Goal: Information Seeking & Learning: Learn about a topic

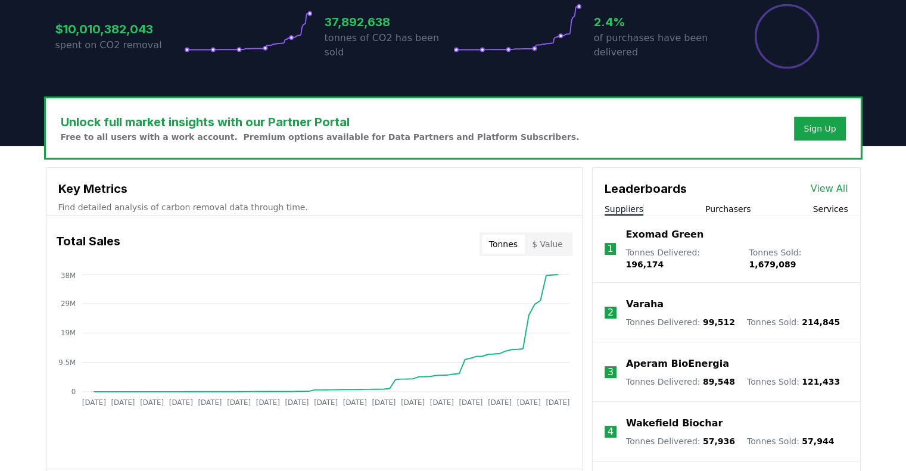
scroll to position [298, 0]
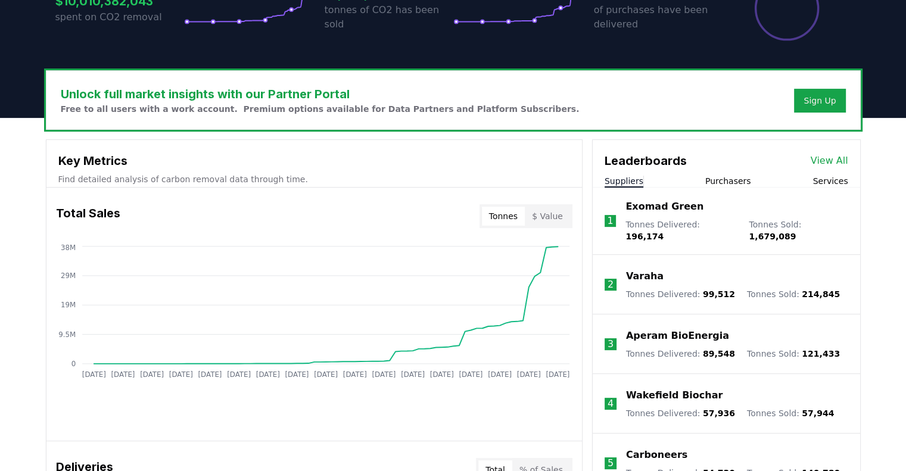
click at [830, 154] on link "View All" at bounding box center [830, 161] width 38 height 14
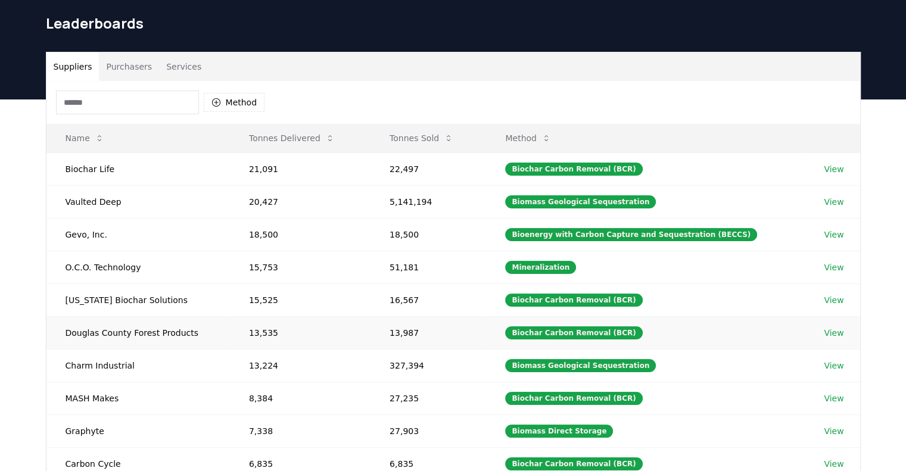
scroll to position [60, 0]
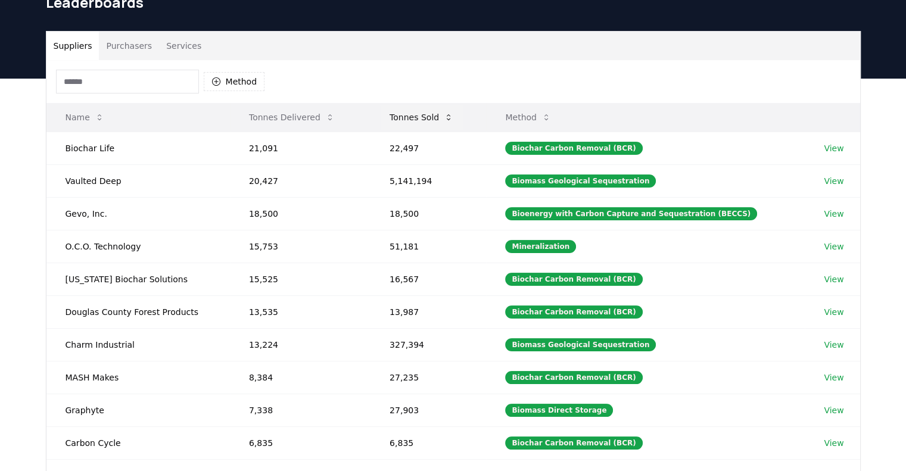
click at [419, 105] on button "Tonnes Sold" at bounding box center [421, 117] width 83 height 24
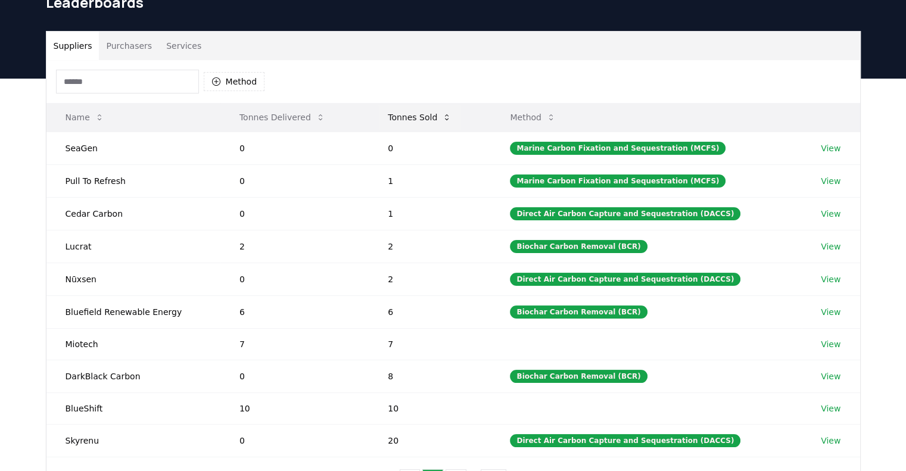
click at [393, 105] on button "Tonnes Sold" at bounding box center [419, 117] width 83 height 24
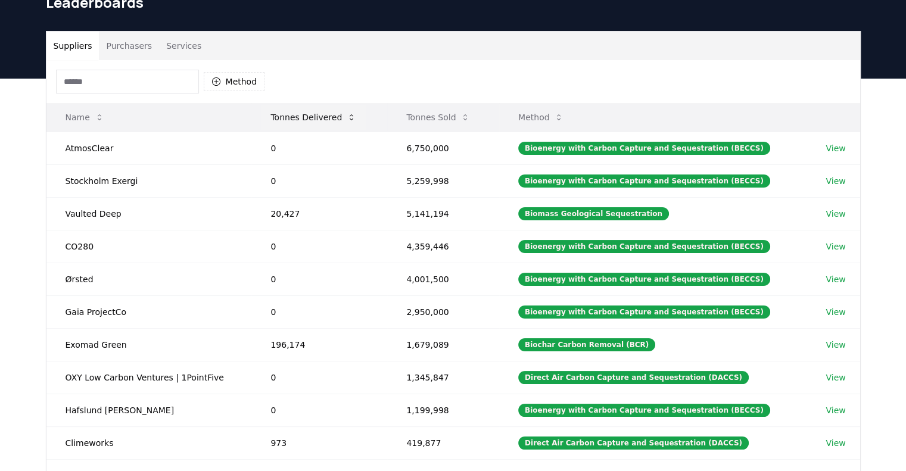
click at [307, 105] on button "Tonnes Delivered" at bounding box center [313, 117] width 105 height 24
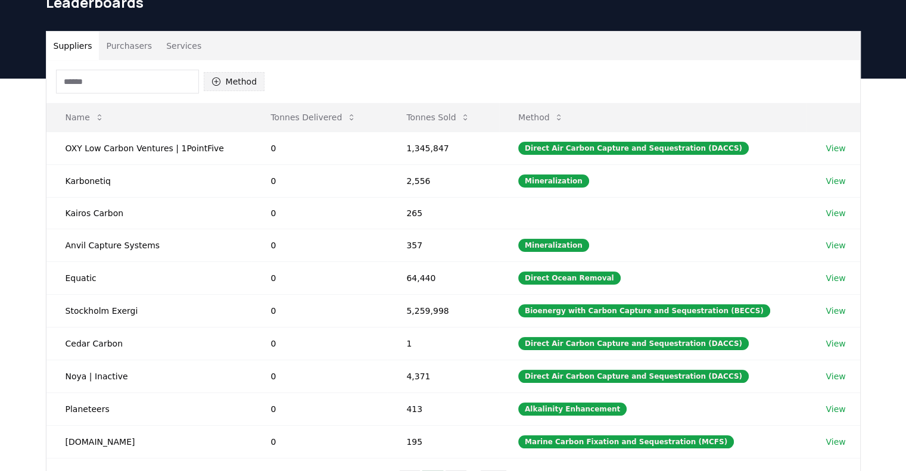
click at [204, 72] on button "Method" at bounding box center [234, 81] width 61 height 19
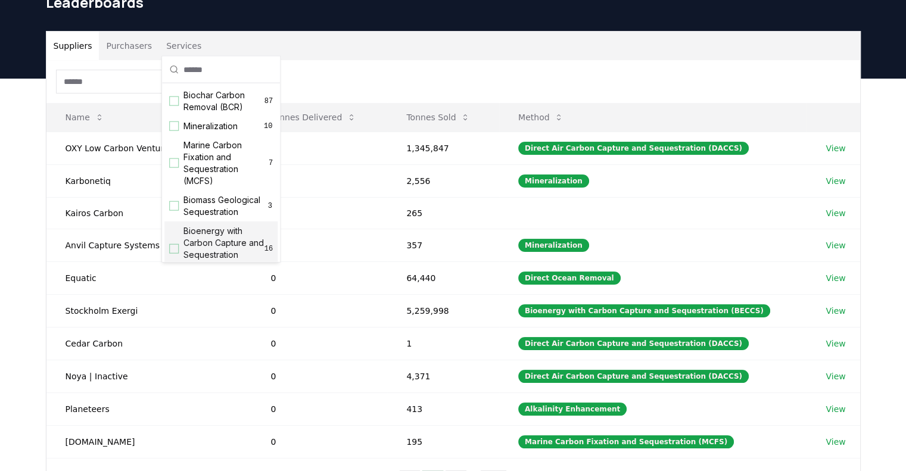
click at [170, 244] on div "Suggestions" at bounding box center [174, 249] width 10 height 10
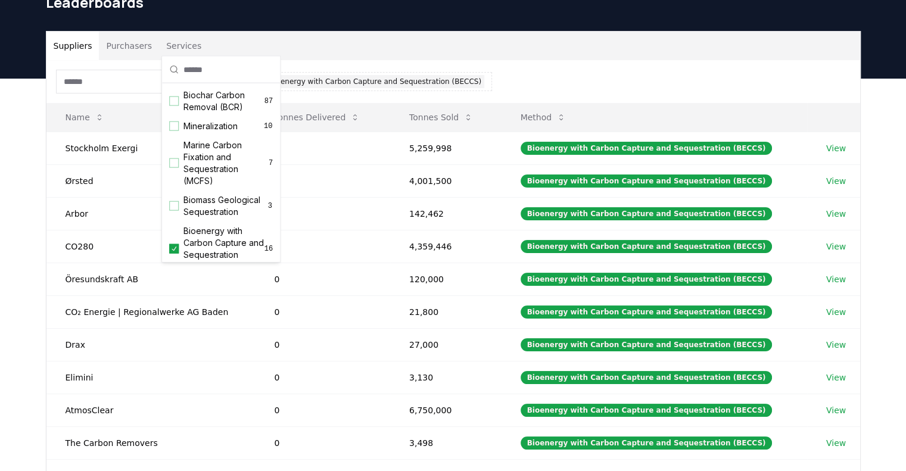
click at [481, 60] on div "Method 1 Bioenergy with Carbon Capture and Sequestration (BECCS)" at bounding box center [453, 81] width 814 height 43
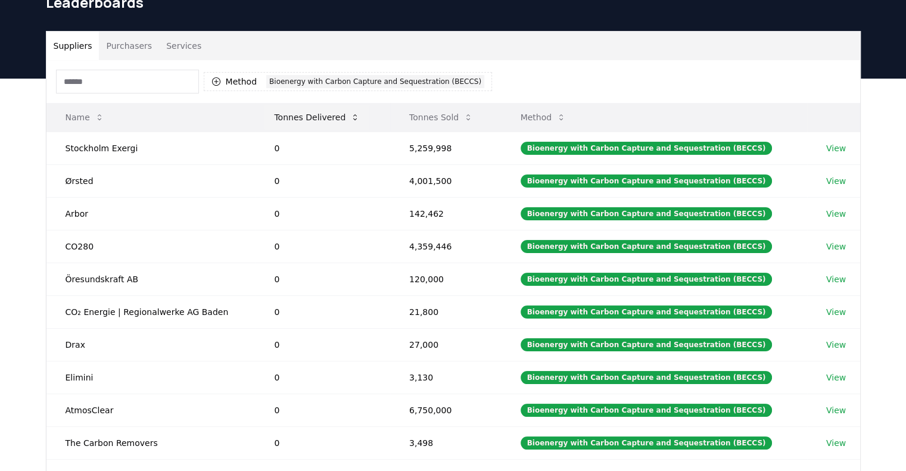
click at [299, 105] on button "Tonnes Delivered" at bounding box center [317, 117] width 105 height 24
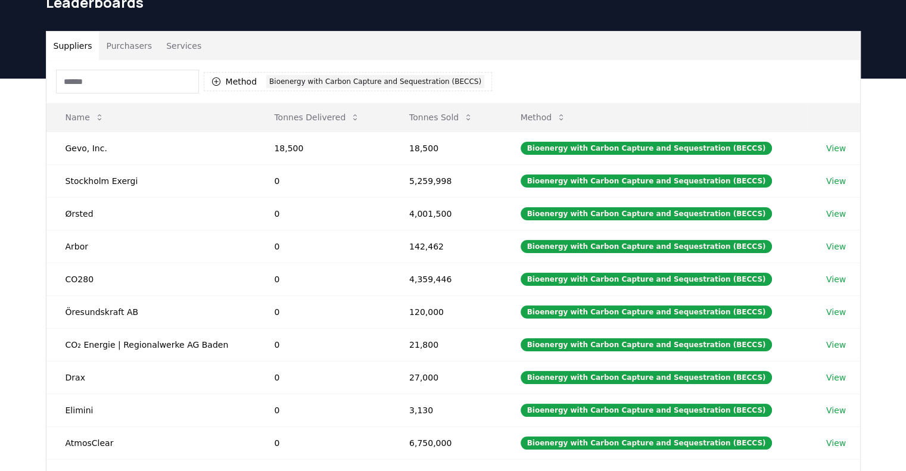
click at [463, 411] on div "Suppliers Purchasers Services Method 1 Bioenergy with Carbon Capture and Seques…" at bounding box center [453, 317] width 906 height 477
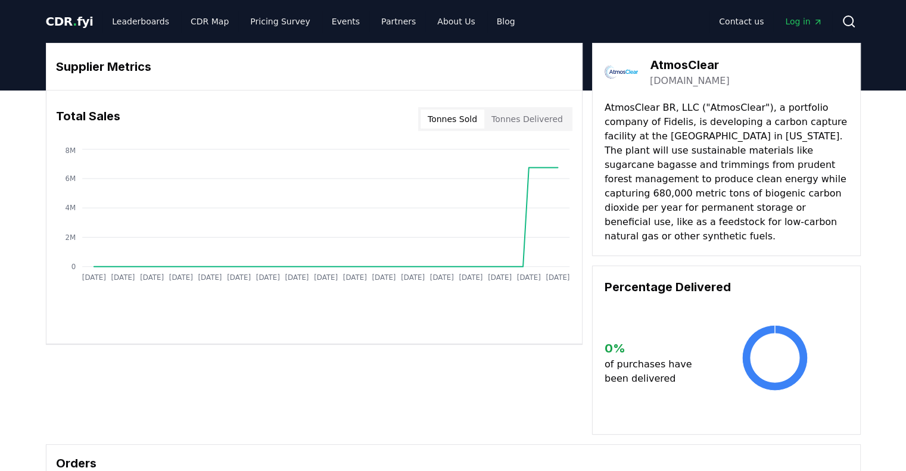
drag, startPoint x: 603, startPoint y: 91, endPoint x: 661, endPoint y: 85, distance: 58.7
